Goal: Transaction & Acquisition: Purchase product/service

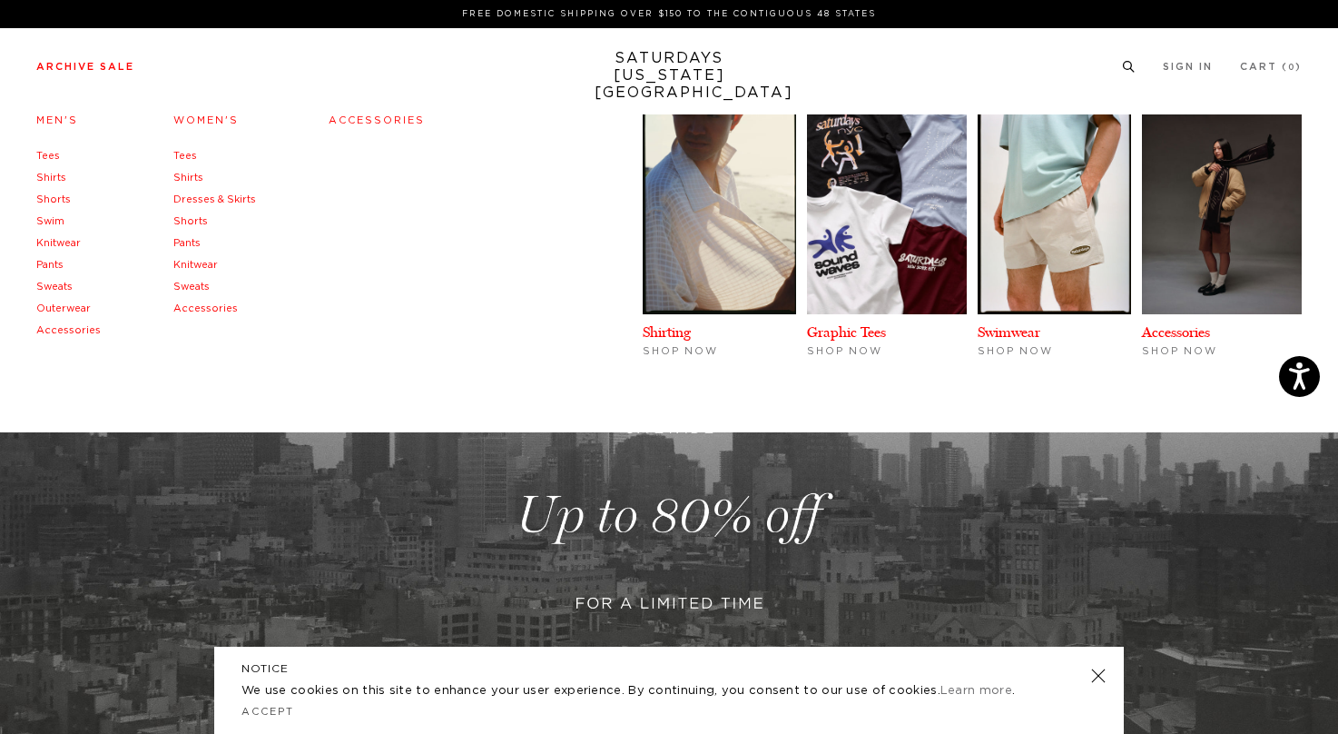
click at [104, 61] on li "Archive Sale Men's Tees Shirts Shorts Swim Knitwear Pants Sweats Outerwear" at bounding box center [85, 66] width 98 height 16
click at [46, 197] on link "Shorts" at bounding box center [53, 199] width 34 height 10
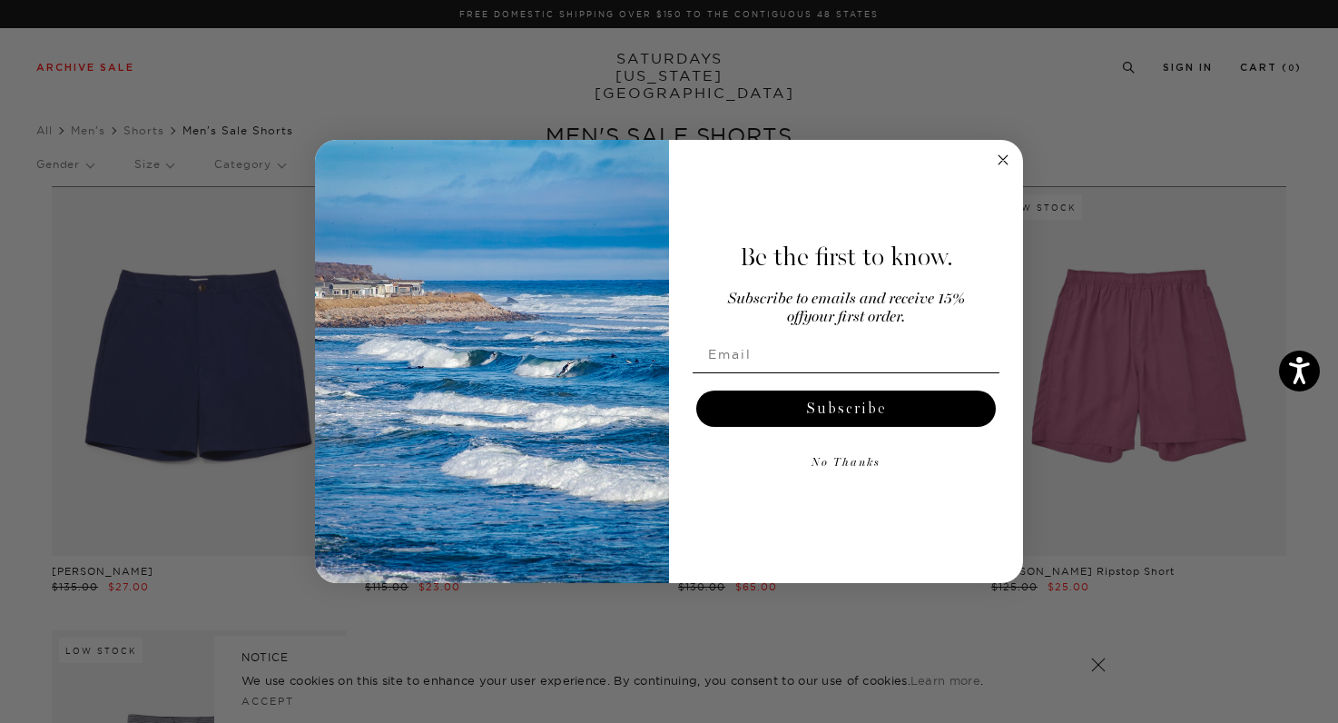
click at [1001, 164] on circle "Close dialog" at bounding box center [1003, 160] width 21 height 21
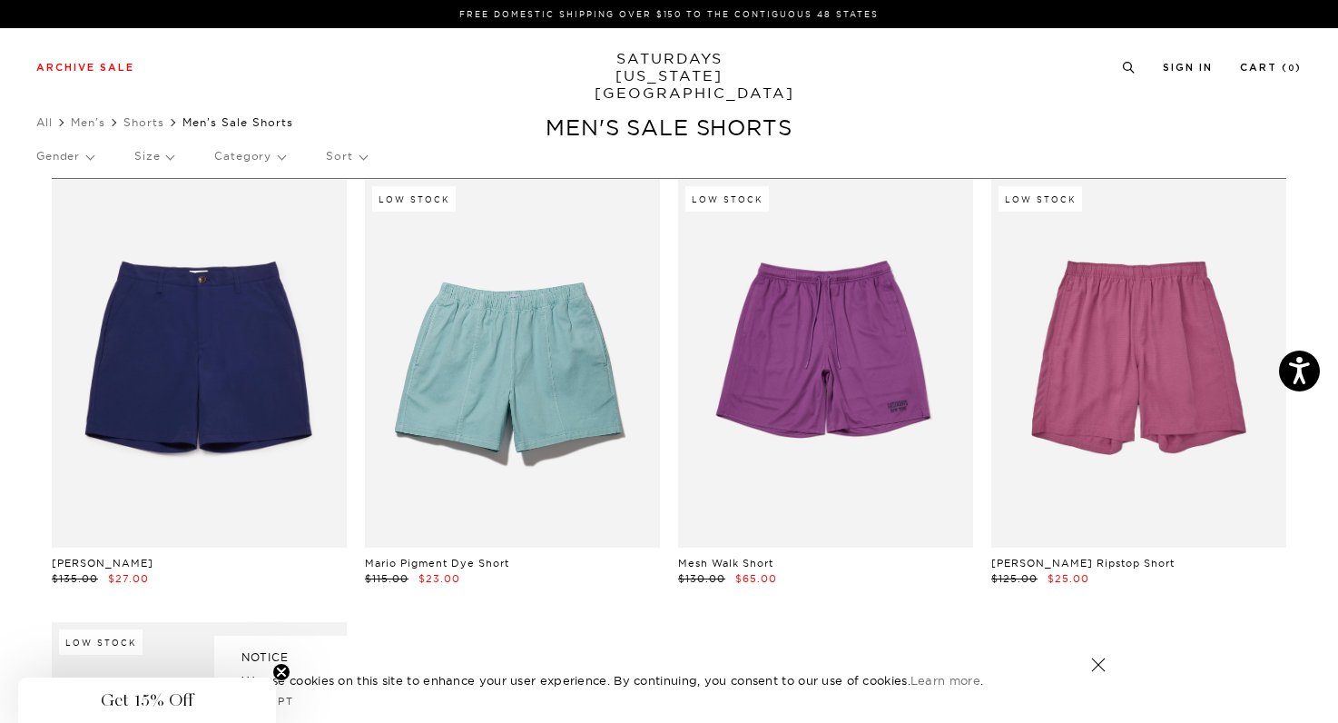
scroll to position [0, 11]
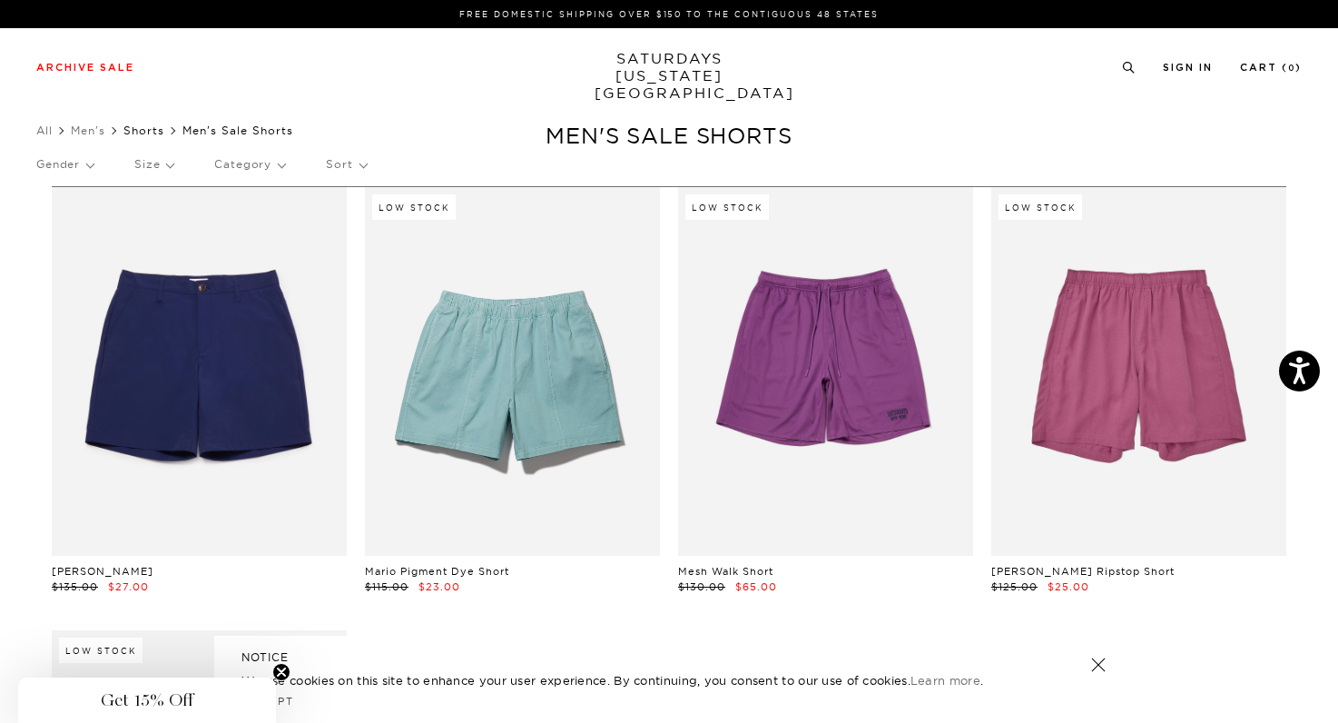
click at [142, 133] on link "Shorts" at bounding box center [143, 130] width 41 height 14
click at [726, 91] on div "Archive Sale Men's Tees Shirts Shorts Swim Knitwear Pants Sweats Women's" at bounding box center [669, 66] width 1338 height 77
click at [683, 69] on link "SATURDAYS NEW YORK CITY" at bounding box center [670, 76] width 150 height 52
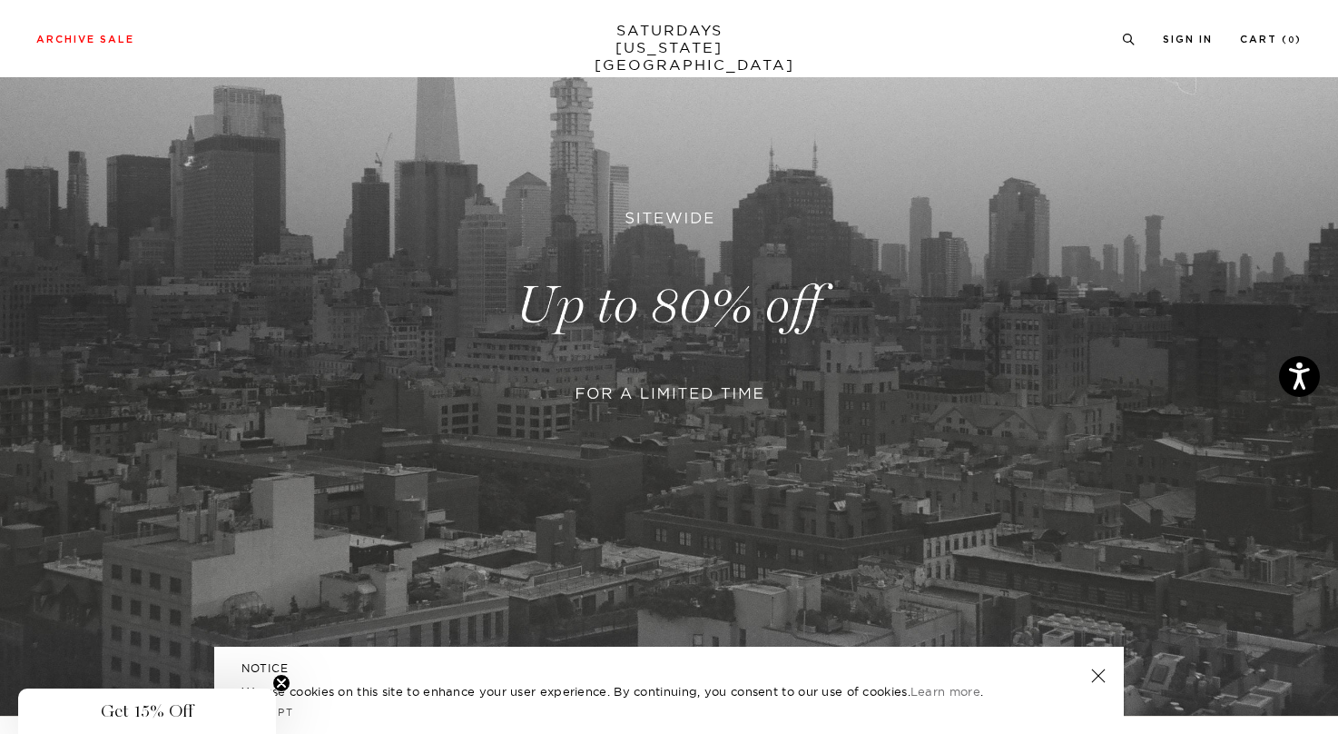
scroll to position [216, 0]
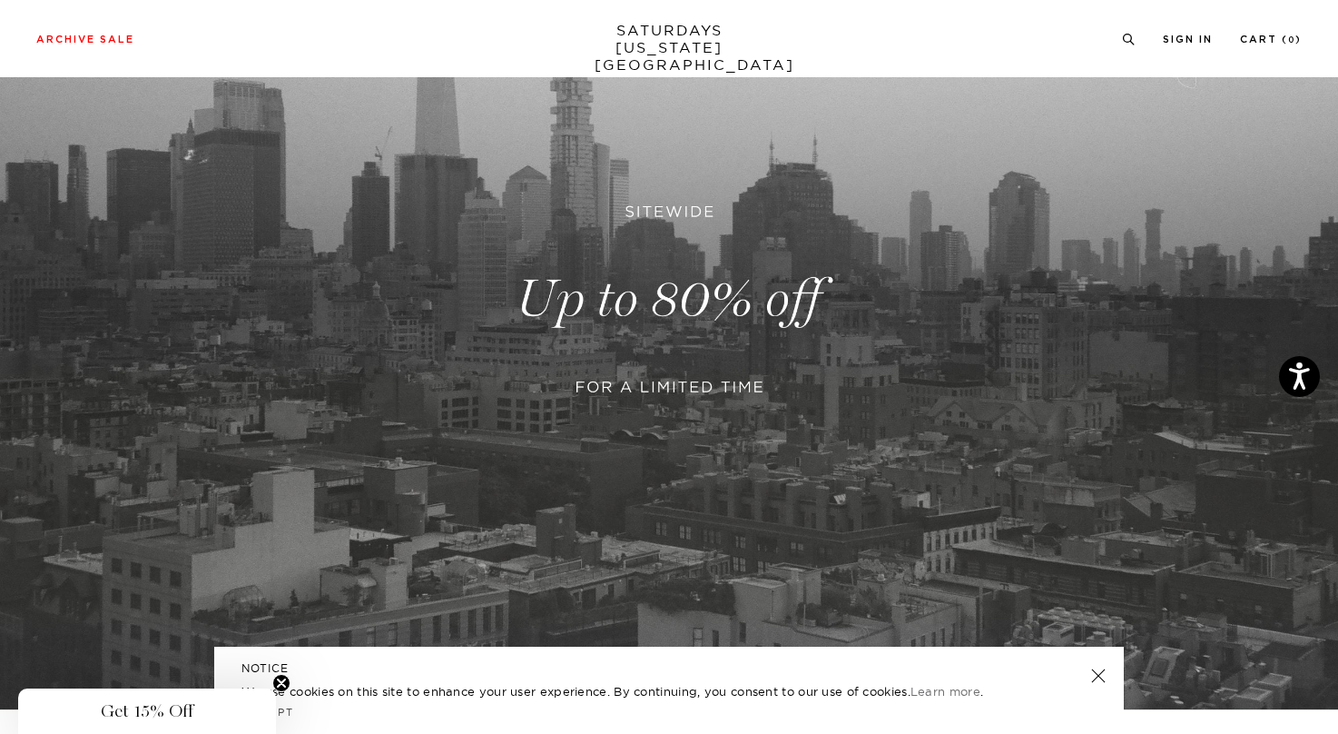
click at [710, 341] on link at bounding box center [669, 299] width 1338 height 820
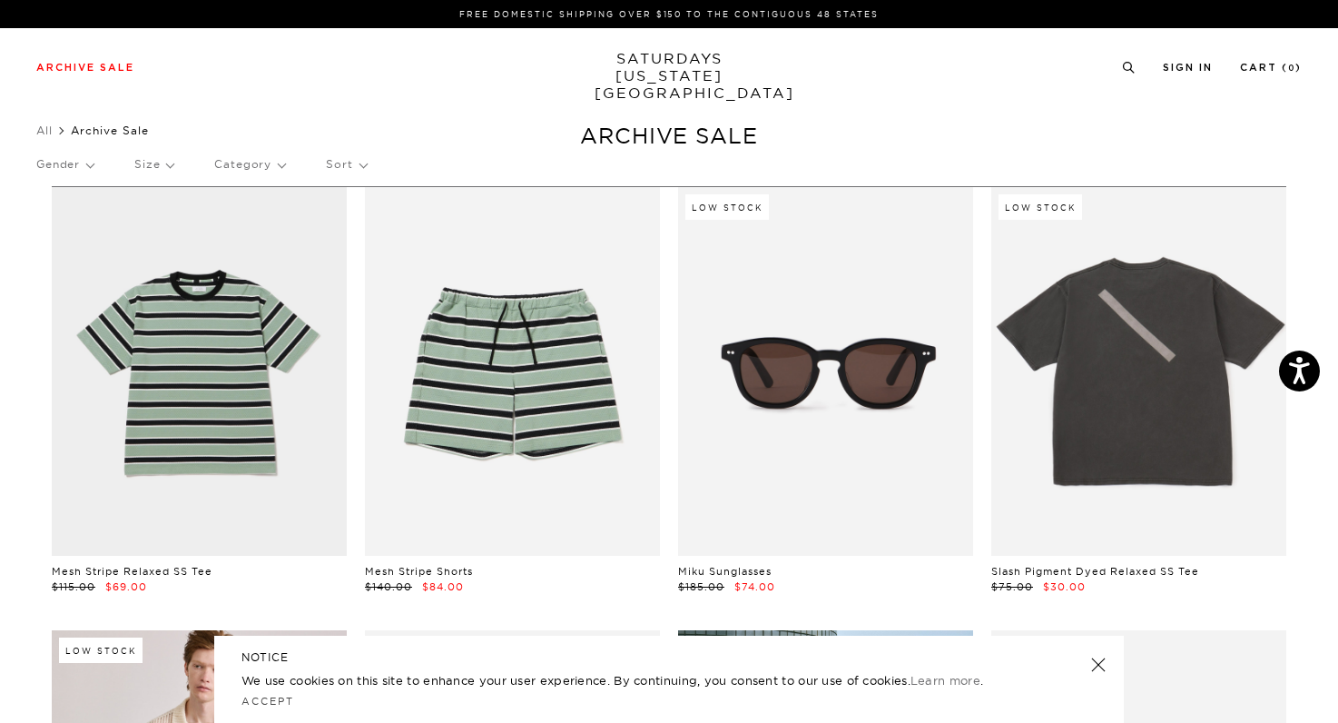
click at [272, 167] on p "Category" at bounding box center [249, 164] width 71 height 42
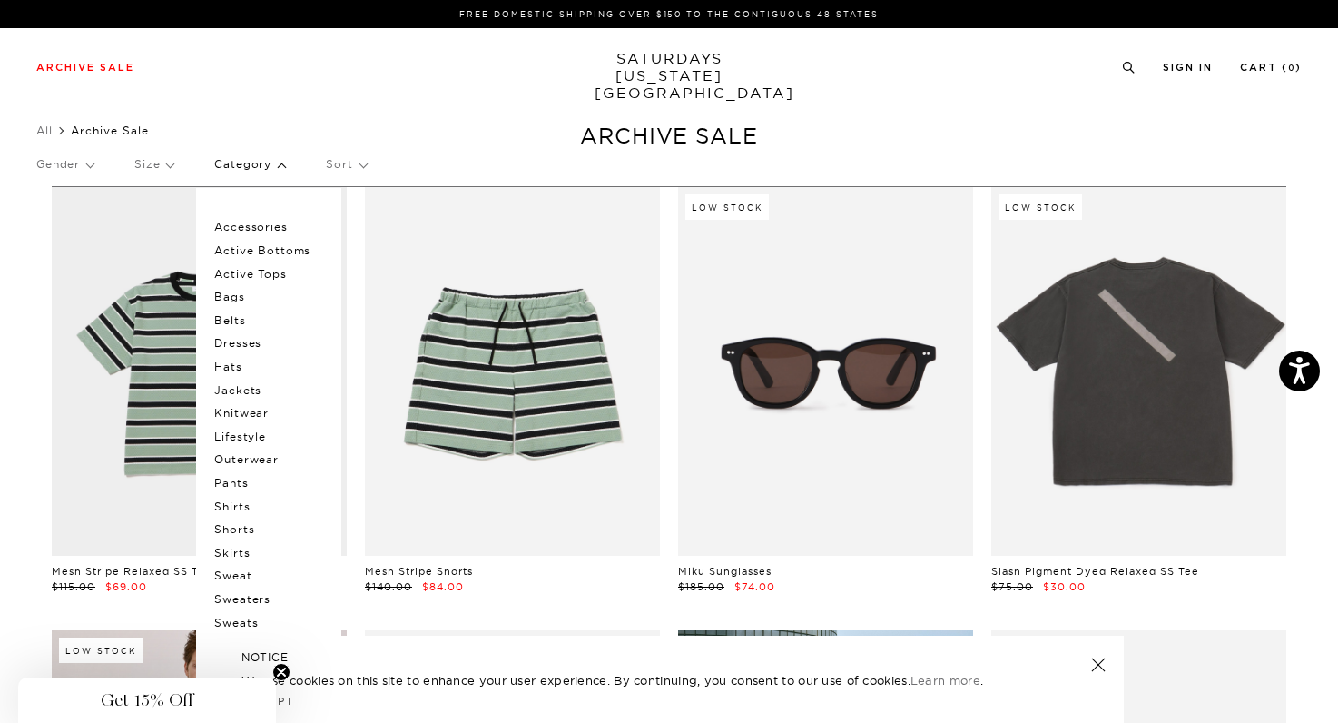
click at [236, 528] on p "Shorts" at bounding box center [268, 529] width 109 height 24
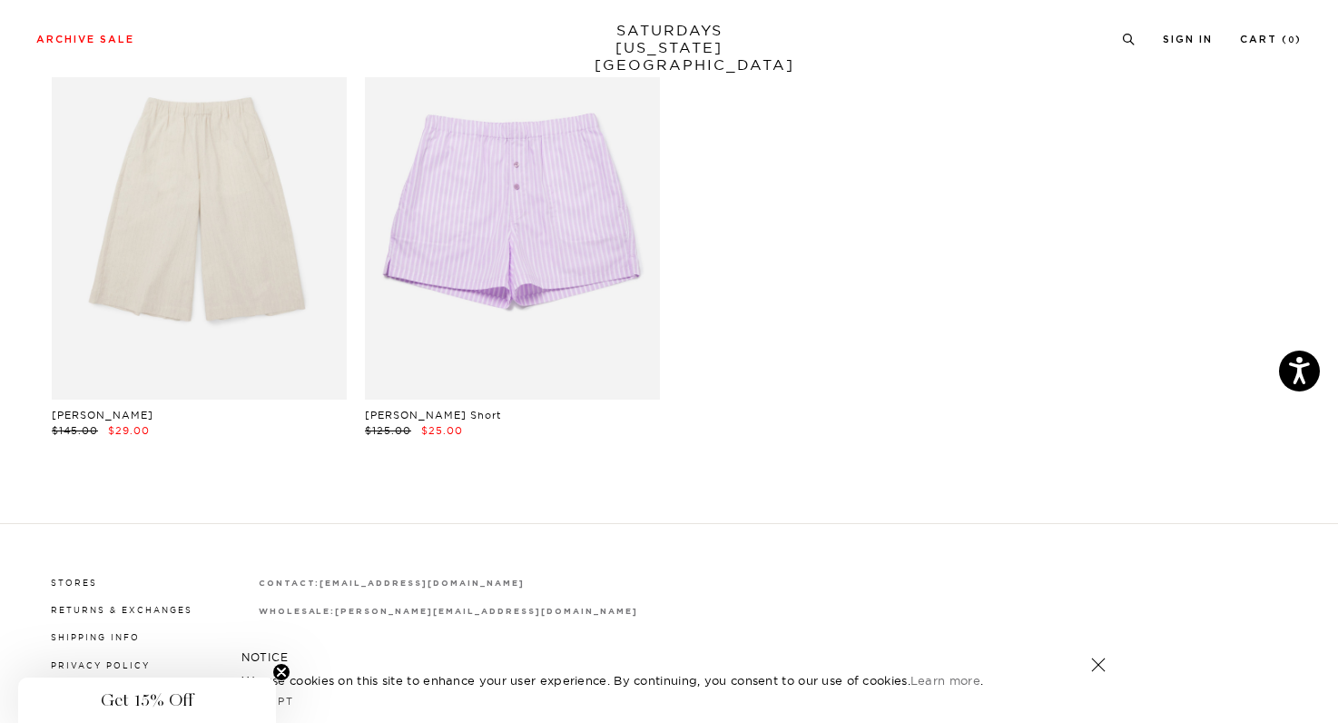
scroll to position [1566, 11]
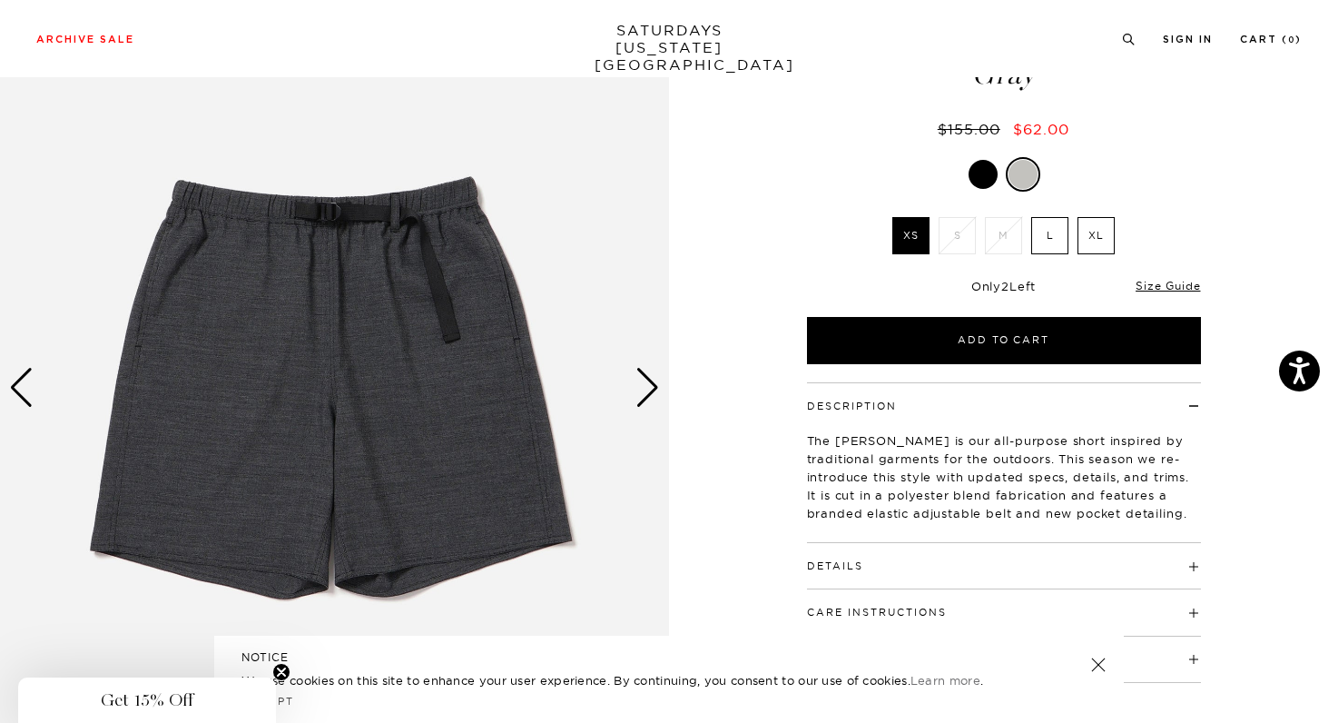
scroll to position [123, 0]
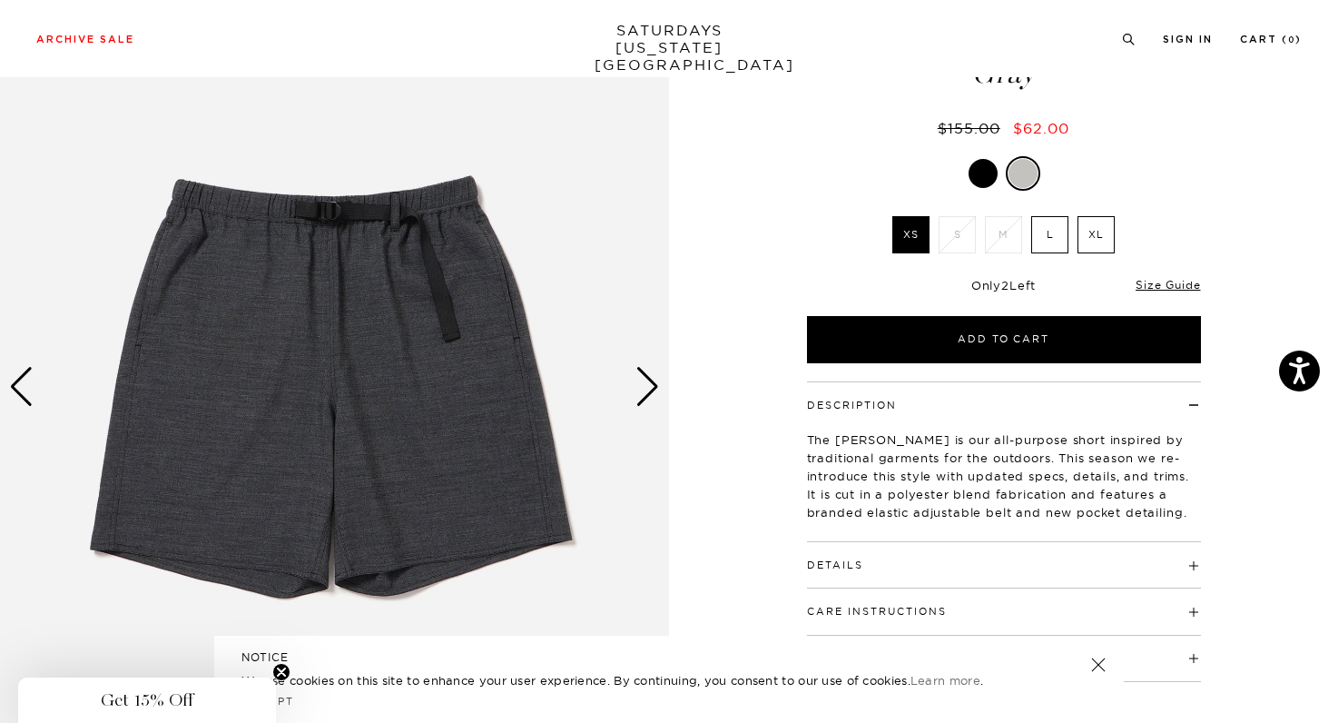
click at [655, 396] on div "Next slide" at bounding box center [647, 387] width 25 height 40
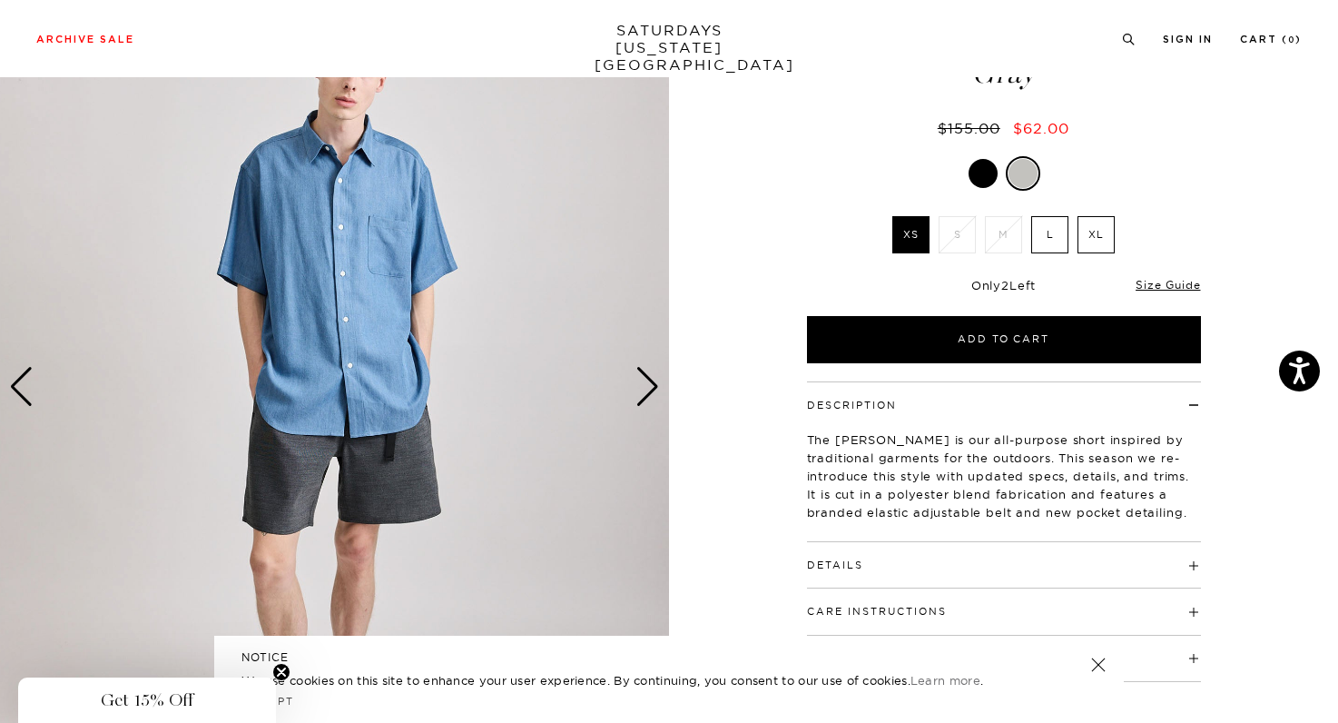
click at [655, 396] on div "Next slide" at bounding box center [647, 387] width 25 height 40
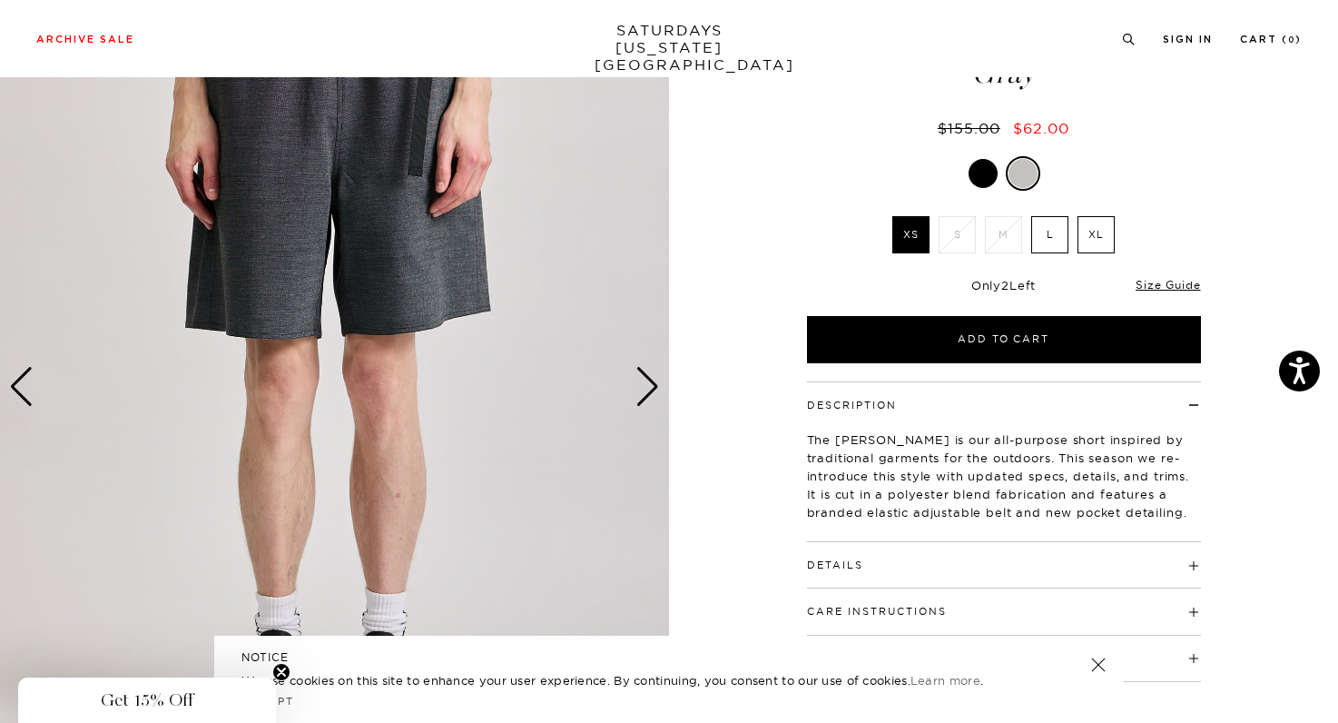
click at [655, 396] on div "Next slide" at bounding box center [647, 387] width 25 height 40
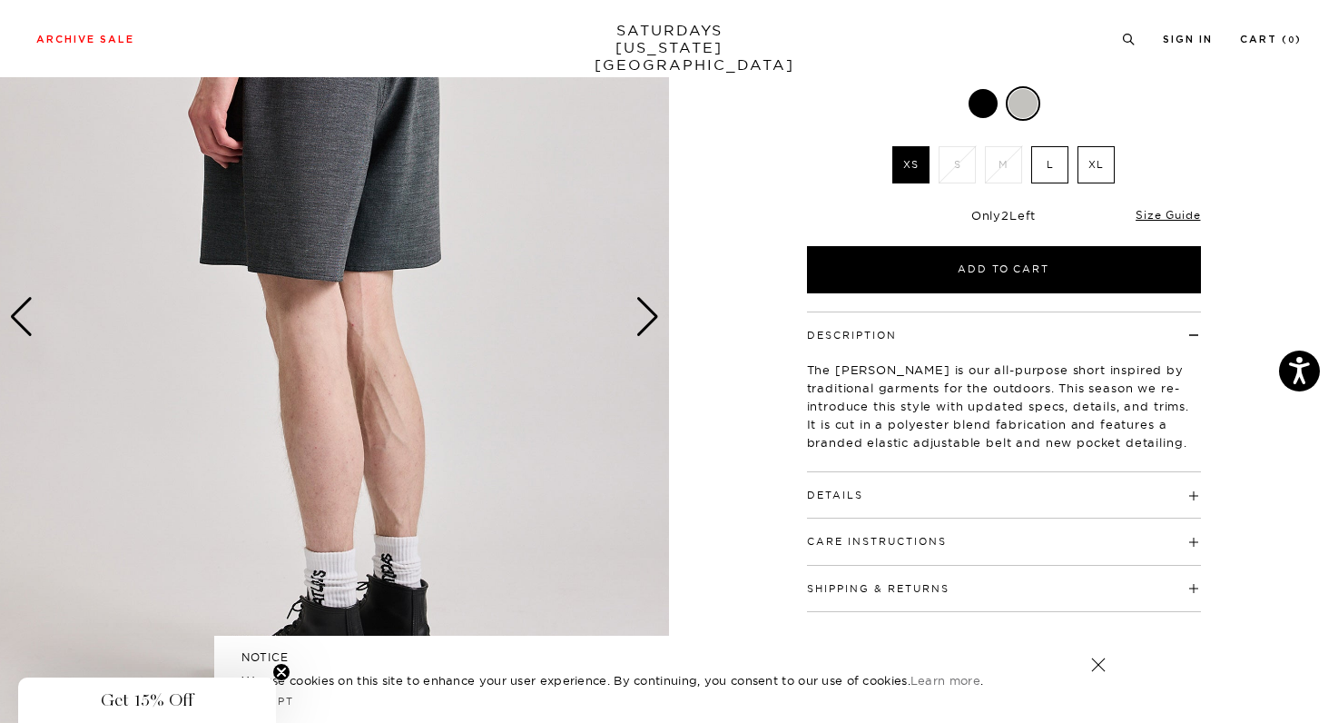
scroll to position [203, 0]
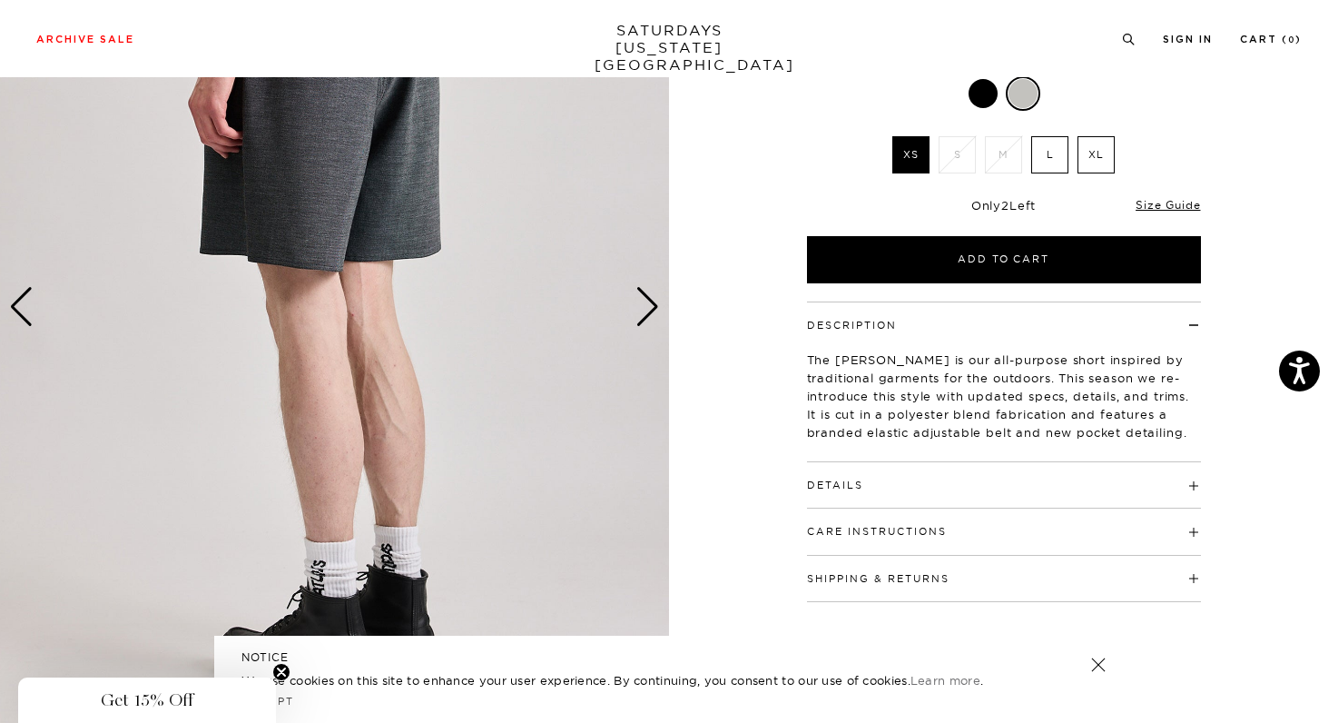
click at [875, 483] on h4 "Details" at bounding box center [1004, 477] width 394 height 30
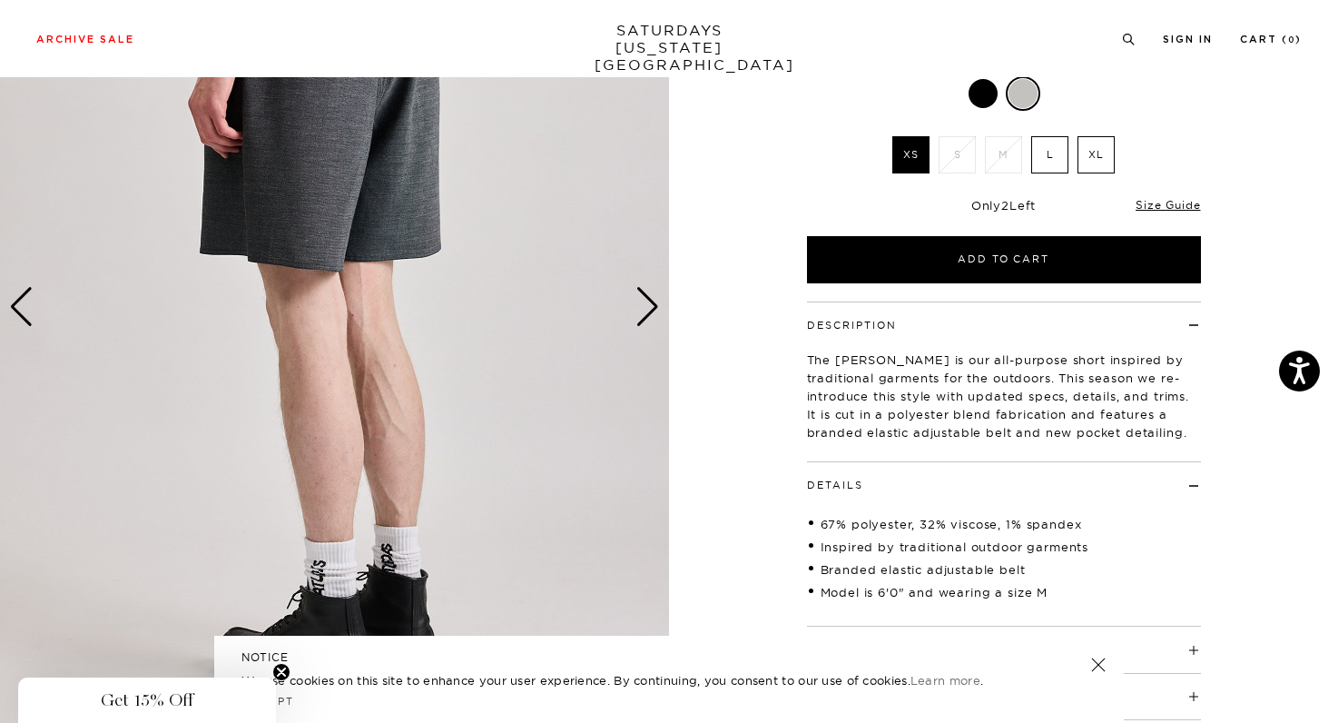
click at [658, 295] on div "Next slide" at bounding box center [647, 307] width 25 height 40
